Goal: Contribute content

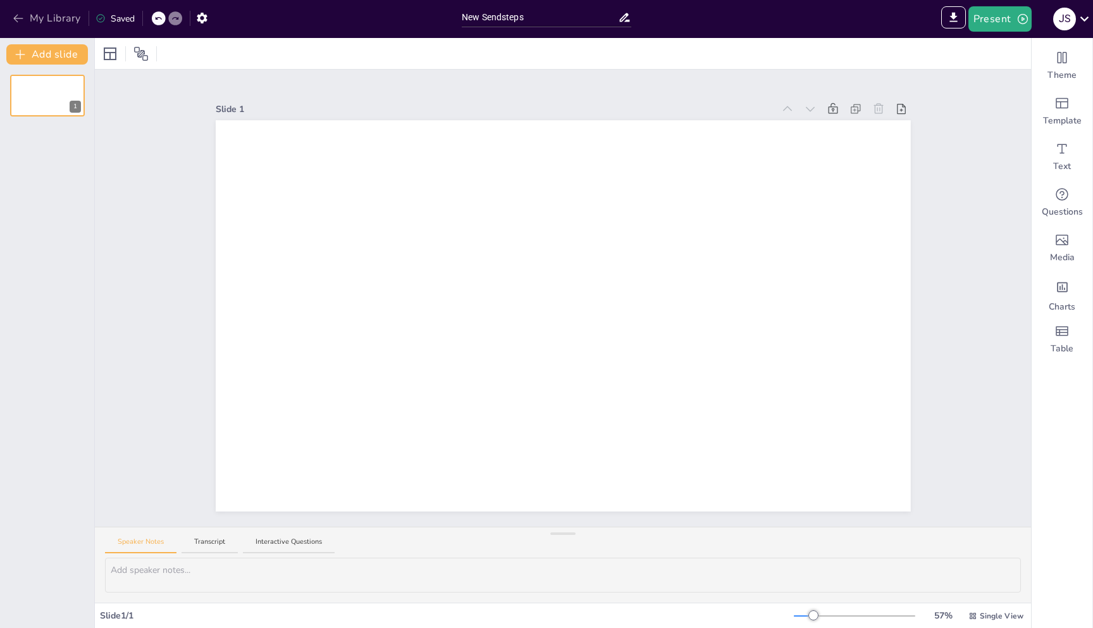
click at [18, 22] on icon "button" at bounding box center [18, 18] width 13 height 13
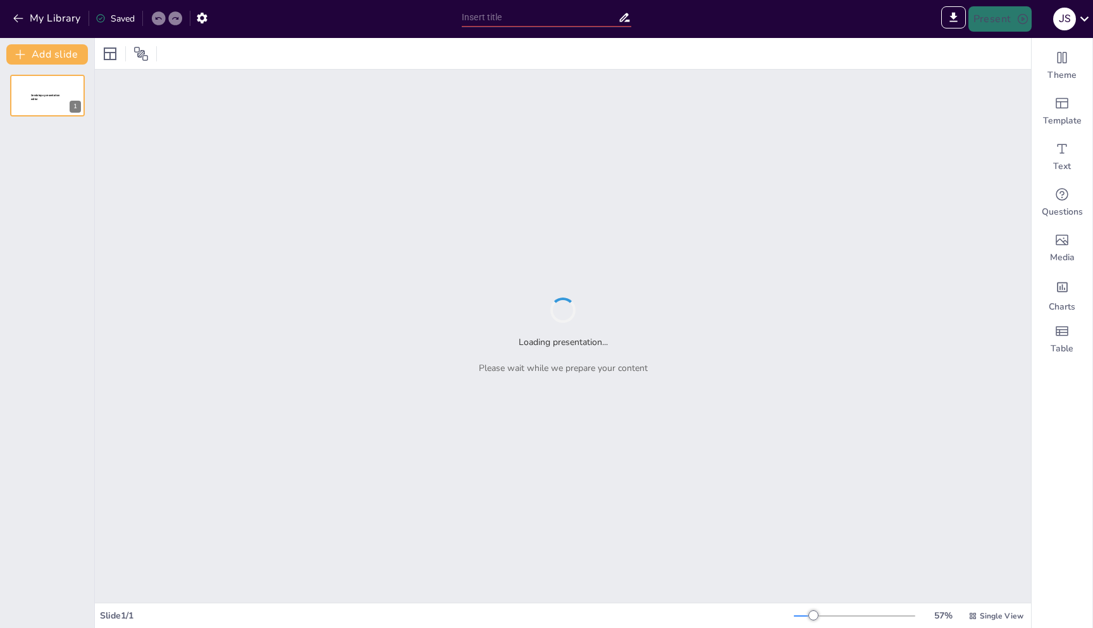
type input "Profit per X: Hoeveel levert het echt op?"
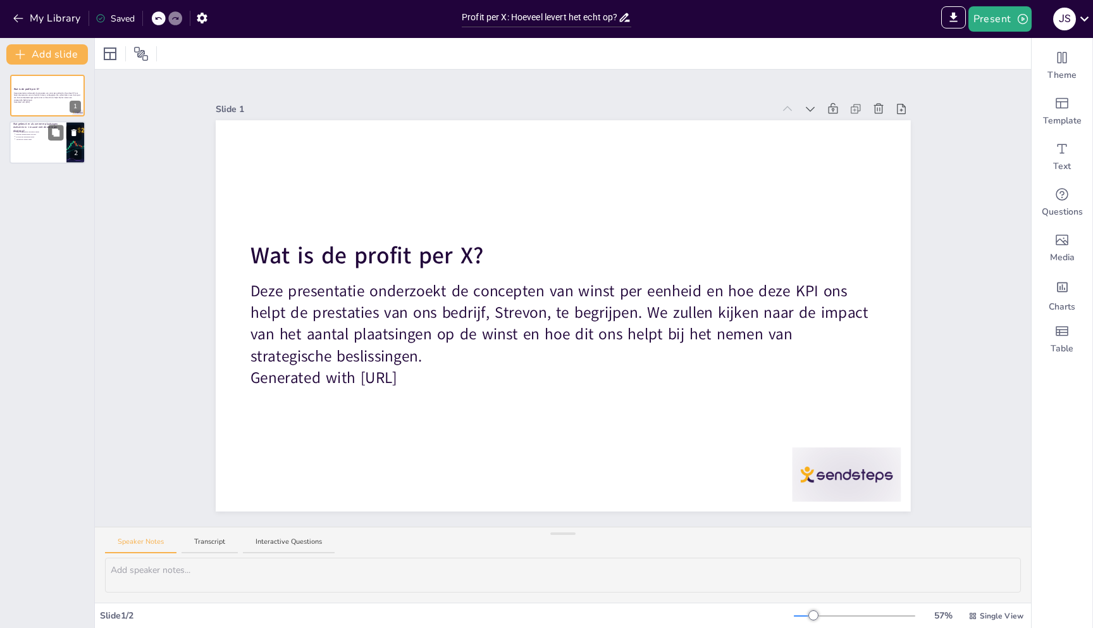
click at [49, 145] on div at bounding box center [47, 142] width 76 height 43
type textarea "Meer plaatsingen verhogen de omzet omdat we meer klanten bedienen en meer werku…"
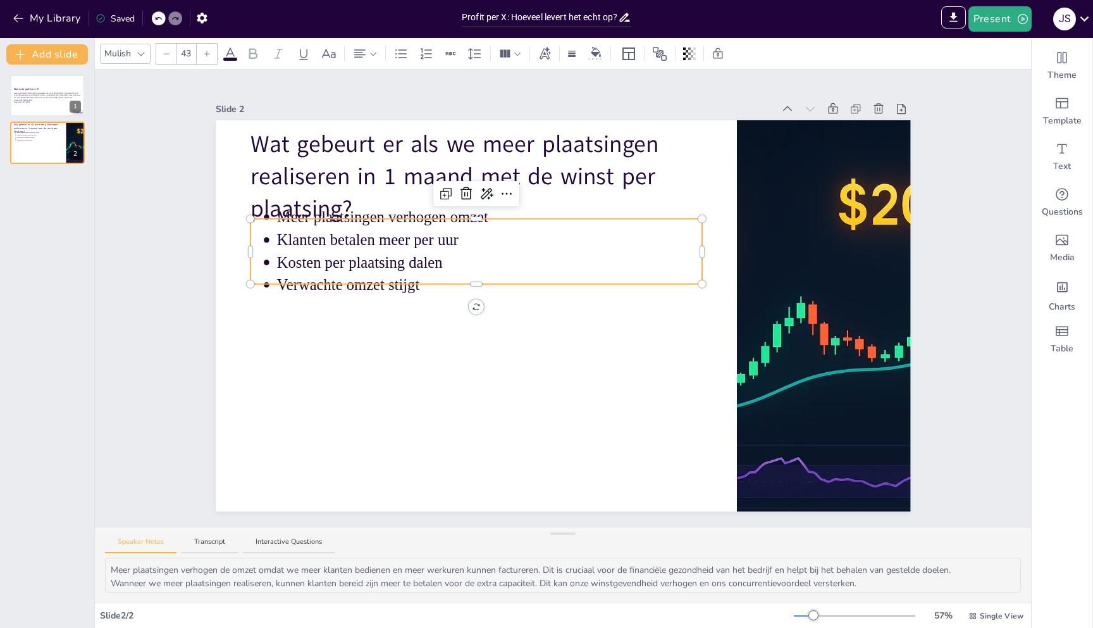
click at [408, 267] on p "Kosten per plaatsing dalen" at bounding box center [488, 263] width 425 height 22
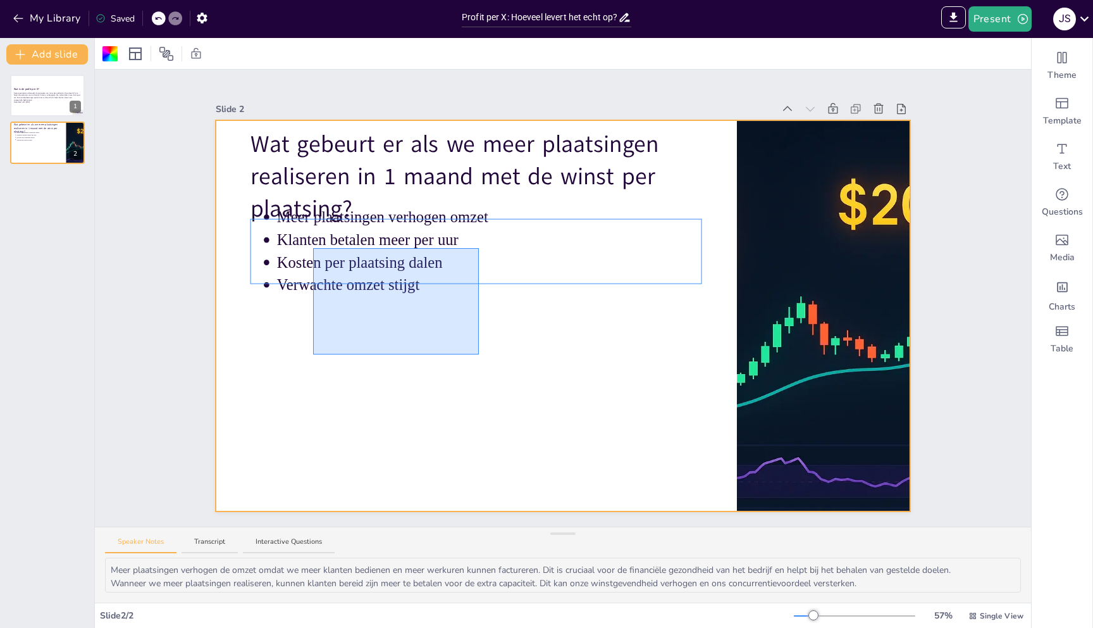
drag, startPoint x: 471, startPoint y: 352, endPoint x: 312, endPoint y: 245, distance: 191.9
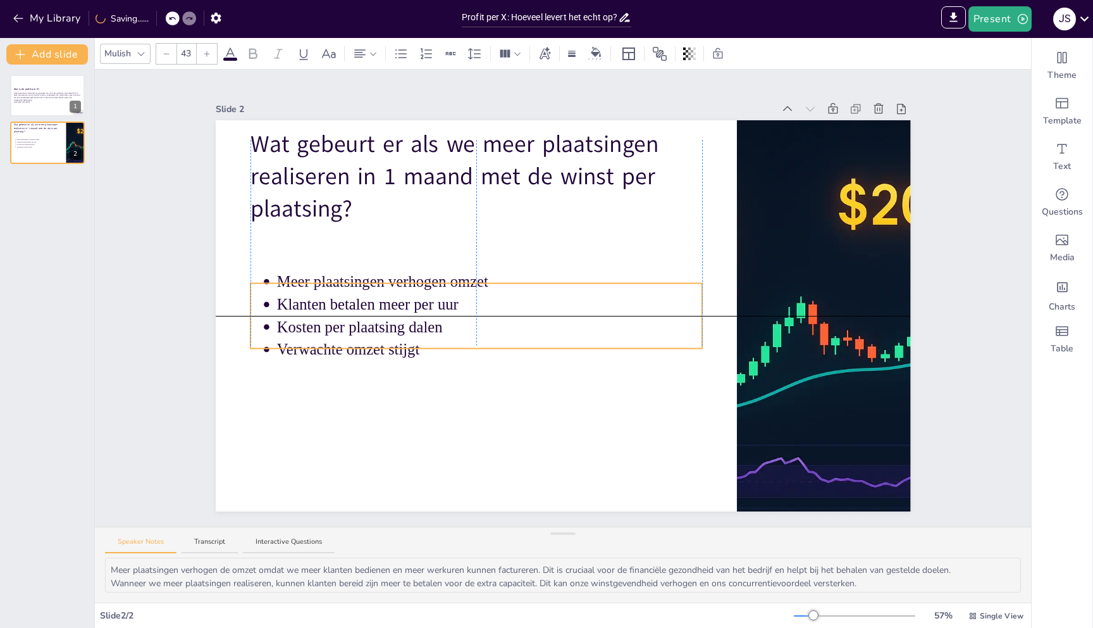
drag, startPoint x: 312, startPoint y: 245, endPoint x: 309, endPoint y: 306, distance: 60.8
click at [309, 306] on p "Klanten betalen meer per uur" at bounding box center [488, 305] width 425 height 22
click at [20, 15] on icon "button" at bounding box center [18, 18] width 13 height 13
